Goal: Check status: Check status

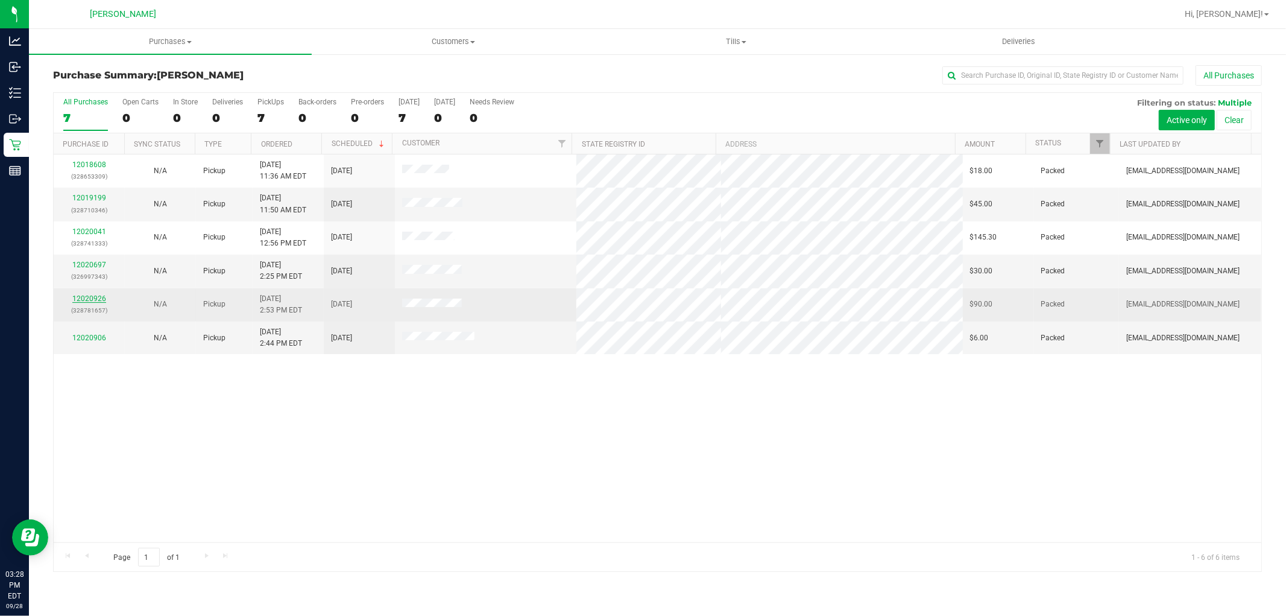
click at [83, 297] on link "12020926" at bounding box center [89, 298] width 34 height 8
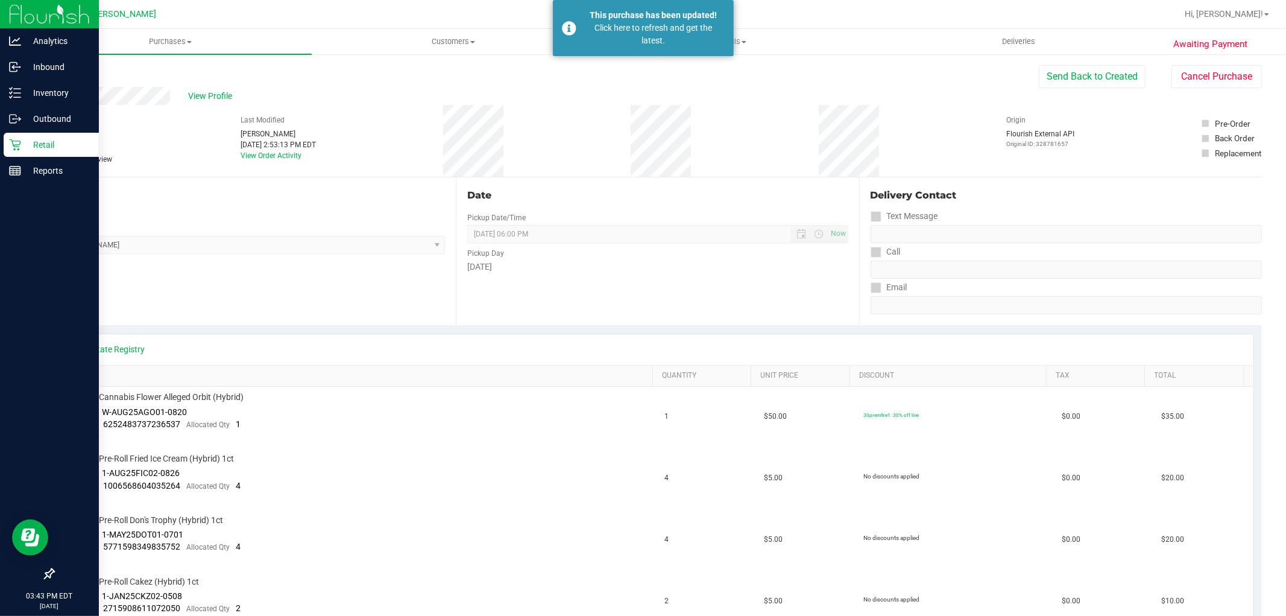
click at [21, 145] on p "Retail" at bounding box center [57, 145] width 72 height 14
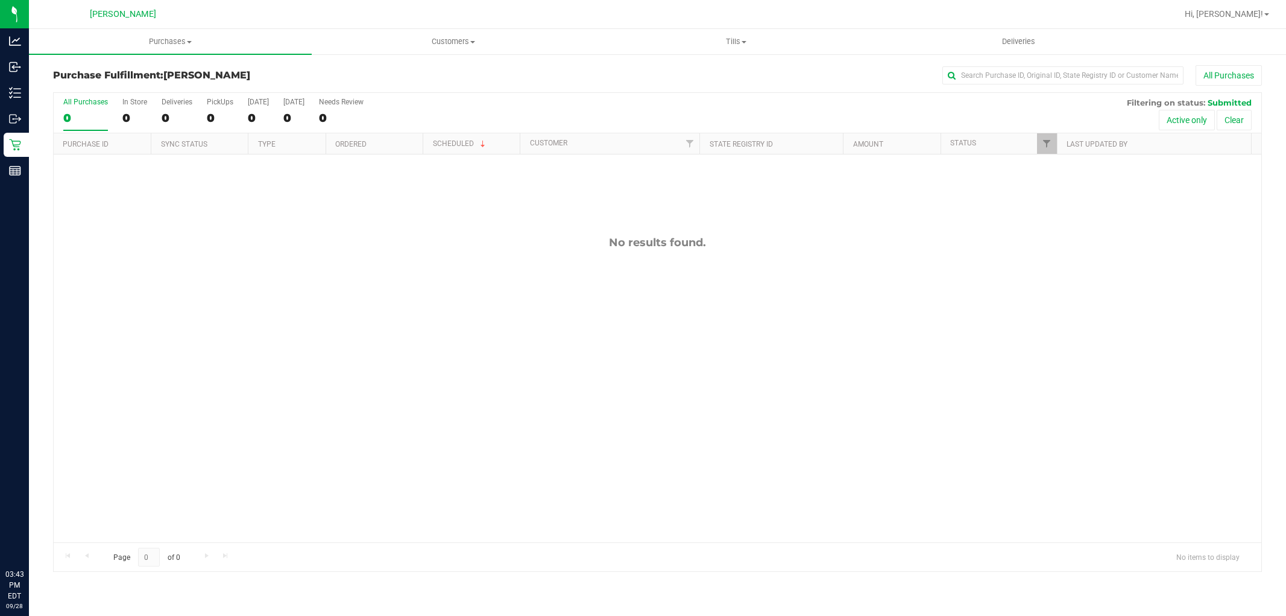
click at [455, 283] on div "No results found." at bounding box center [658, 388] width 1208 height 469
